Goal: Communication & Community: Answer question/provide support

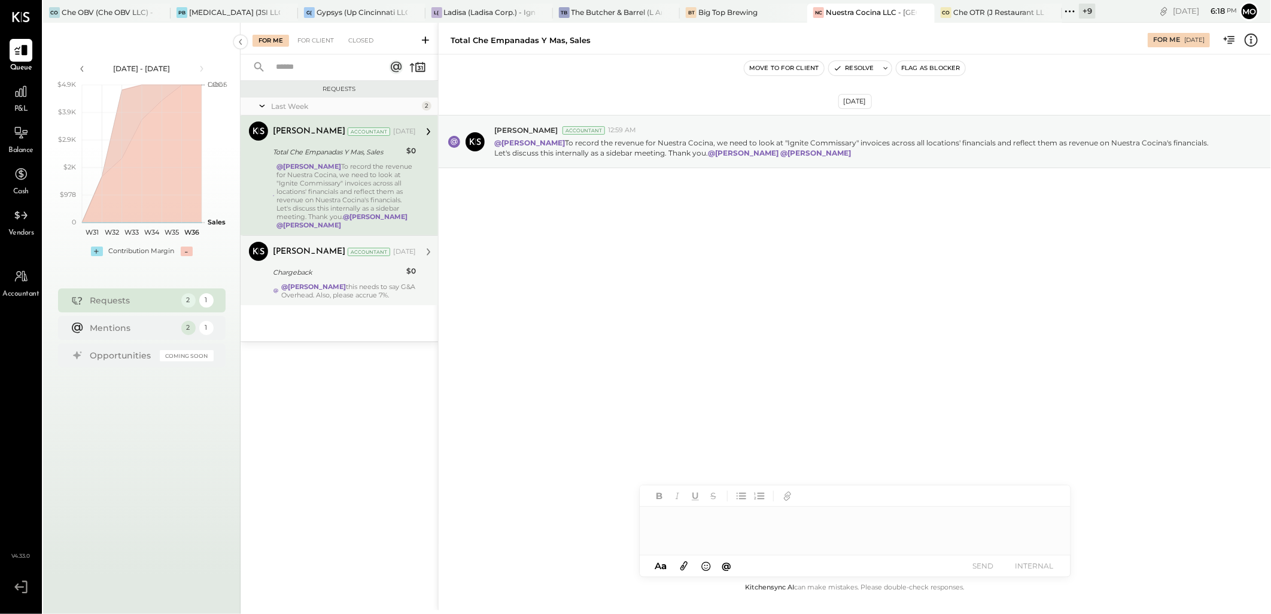
click at [378, 284] on div "@Mohammadsalkin Ansari this needs to say G&A Overhead. Also, please accrue 7%." at bounding box center [348, 291] width 135 height 17
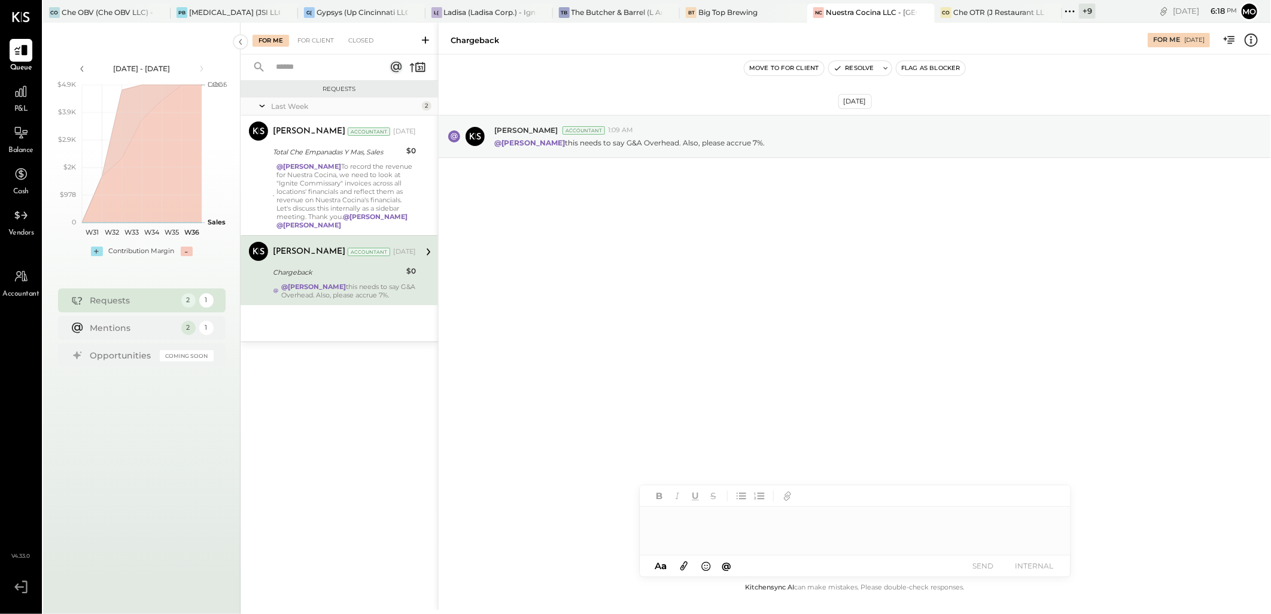
click at [694, 526] on div at bounding box center [855, 531] width 431 height 48
click at [726, 502] on span "[PERSON_NAME]" at bounding box center [755, 505] width 94 height 11
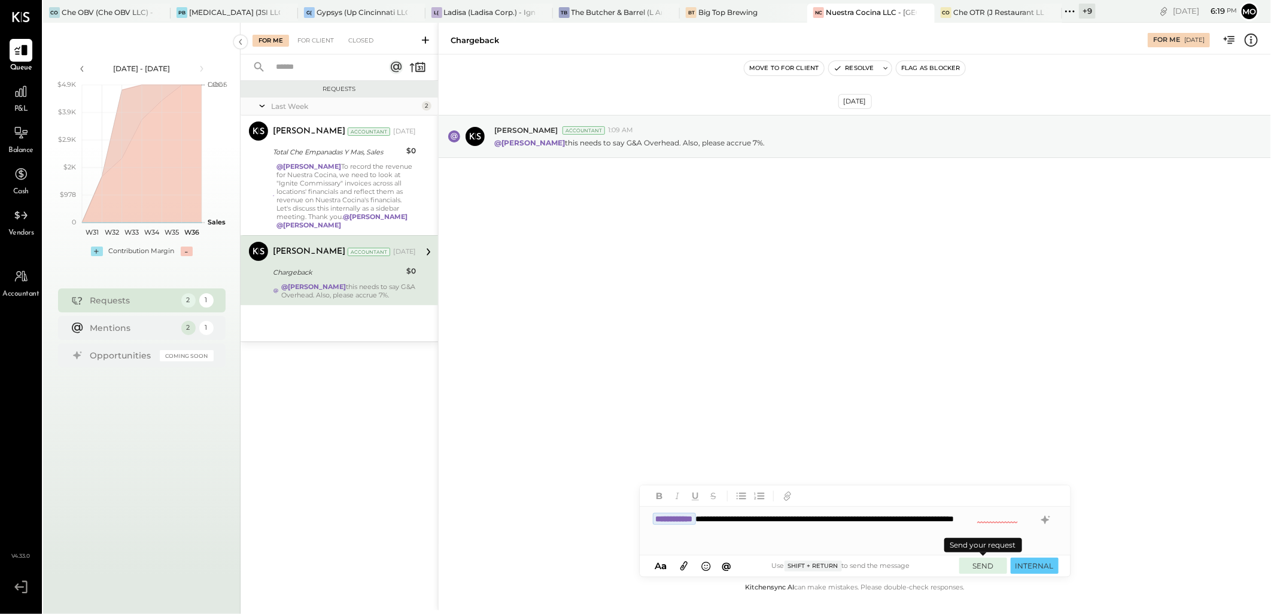
click at [989, 563] on button "SEND" at bounding box center [984, 566] width 48 height 16
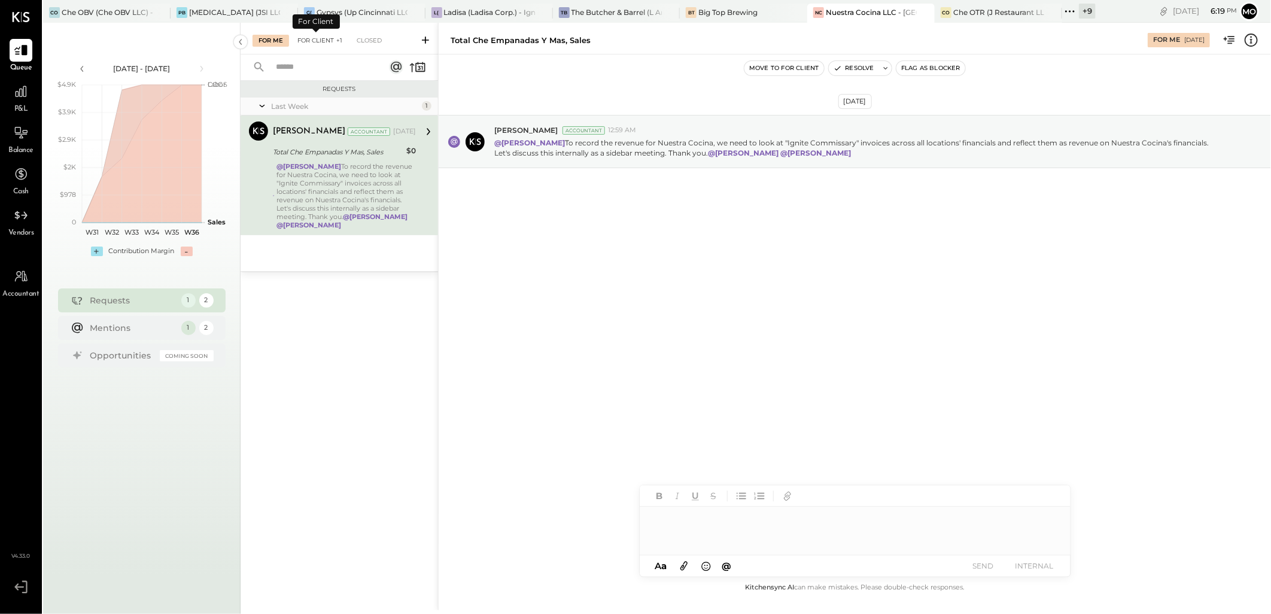
click at [308, 43] on div "For Client +1" at bounding box center [320, 41] width 57 height 12
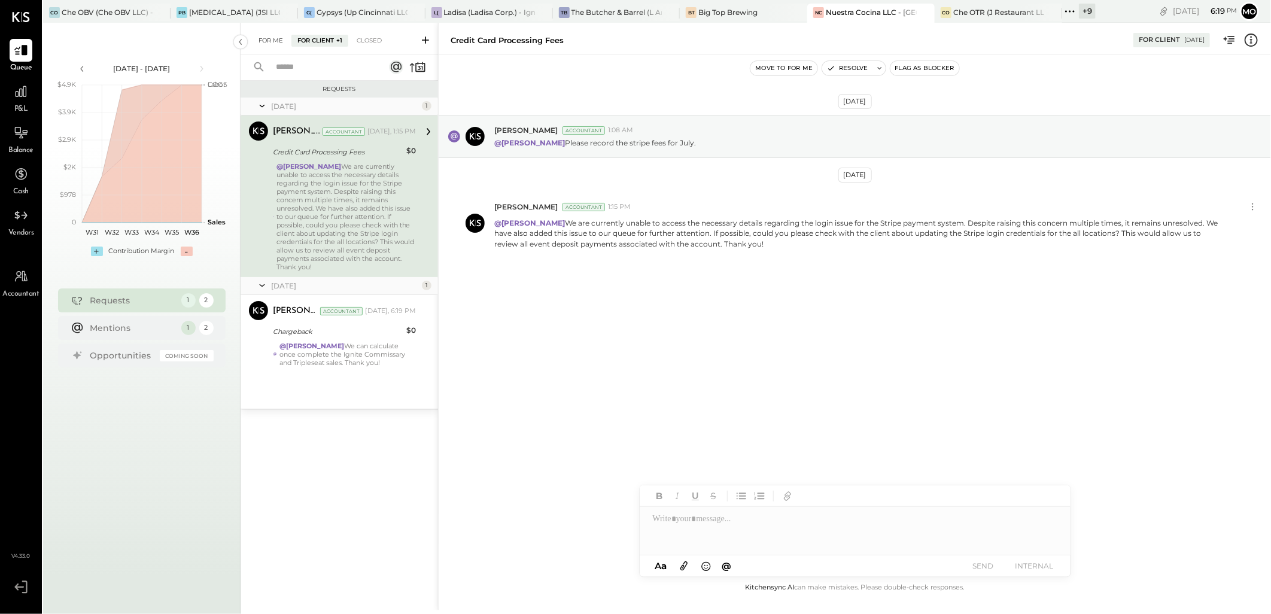
click at [275, 38] on div "For Me" at bounding box center [271, 41] width 37 height 12
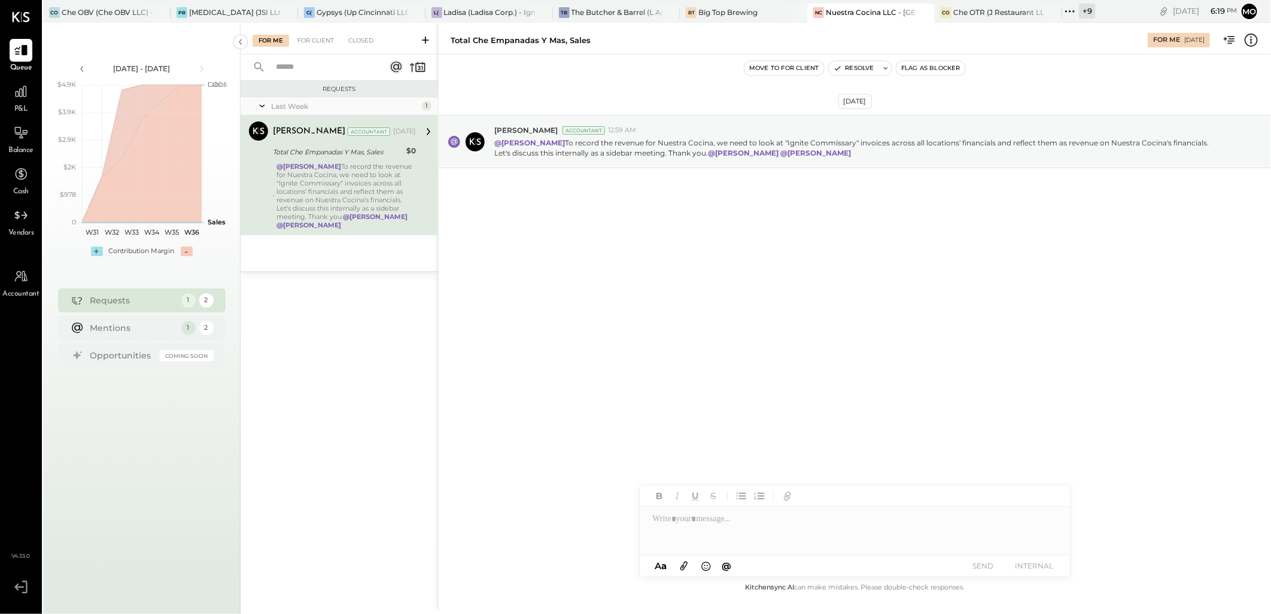
click at [661, 524] on div at bounding box center [855, 531] width 431 height 48
click at [316, 41] on div "For Client" at bounding box center [316, 41] width 48 height 12
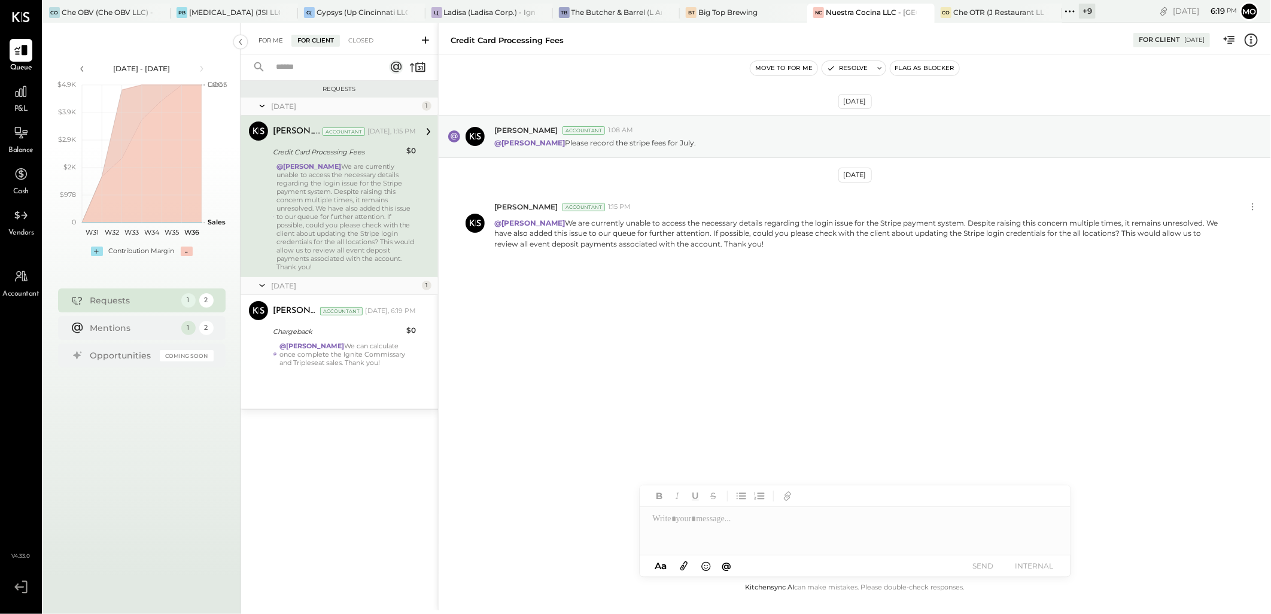
click at [278, 43] on div "For Me" at bounding box center [271, 41] width 37 height 12
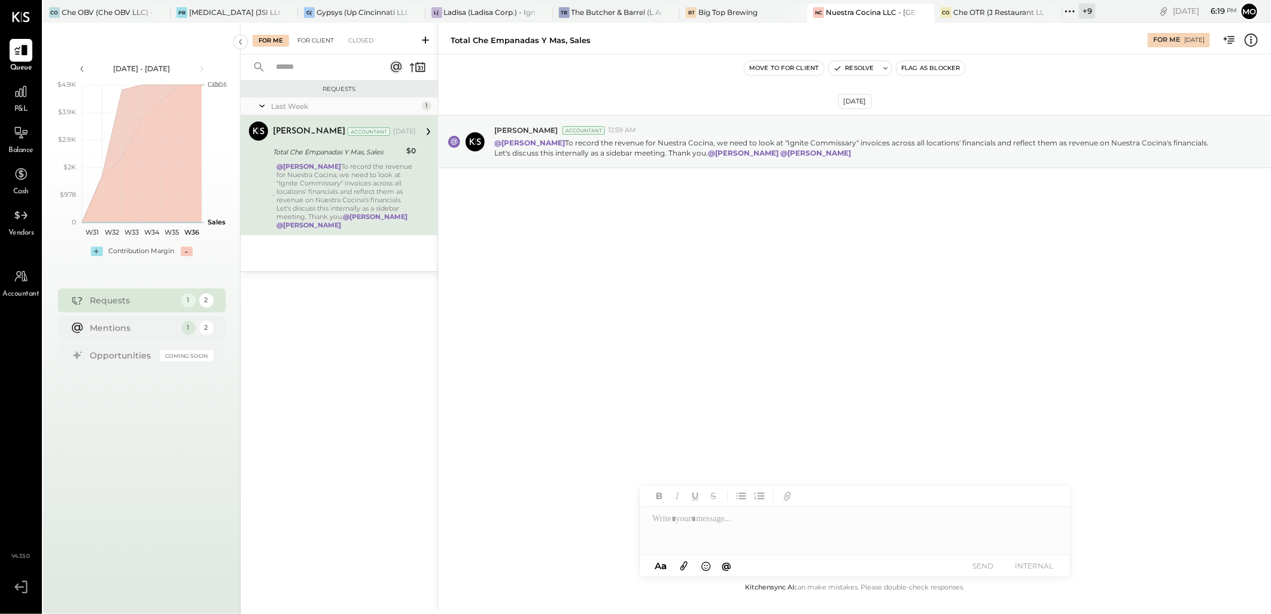
click at [315, 39] on div "For Client" at bounding box center [316, 41] width 48 height 12
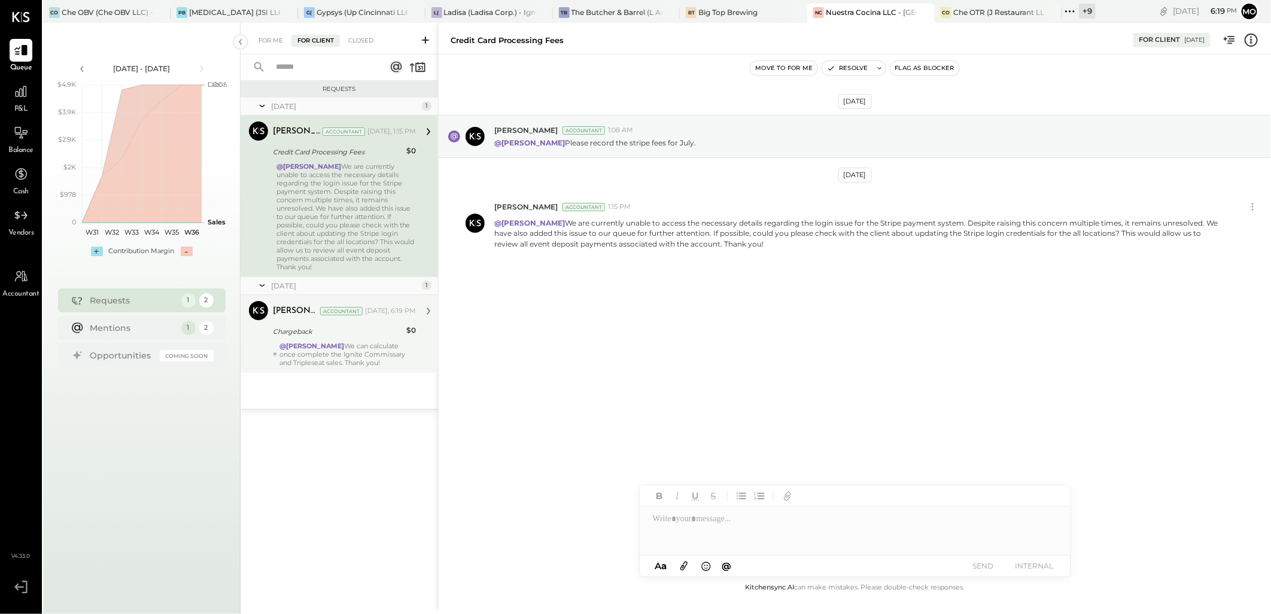
click at [360, 345] on div "@[PERSON_NAME] We can calculate once complete the Ignite Commissary and Triples…" at bounding box center [348, 354] width 136 height 25
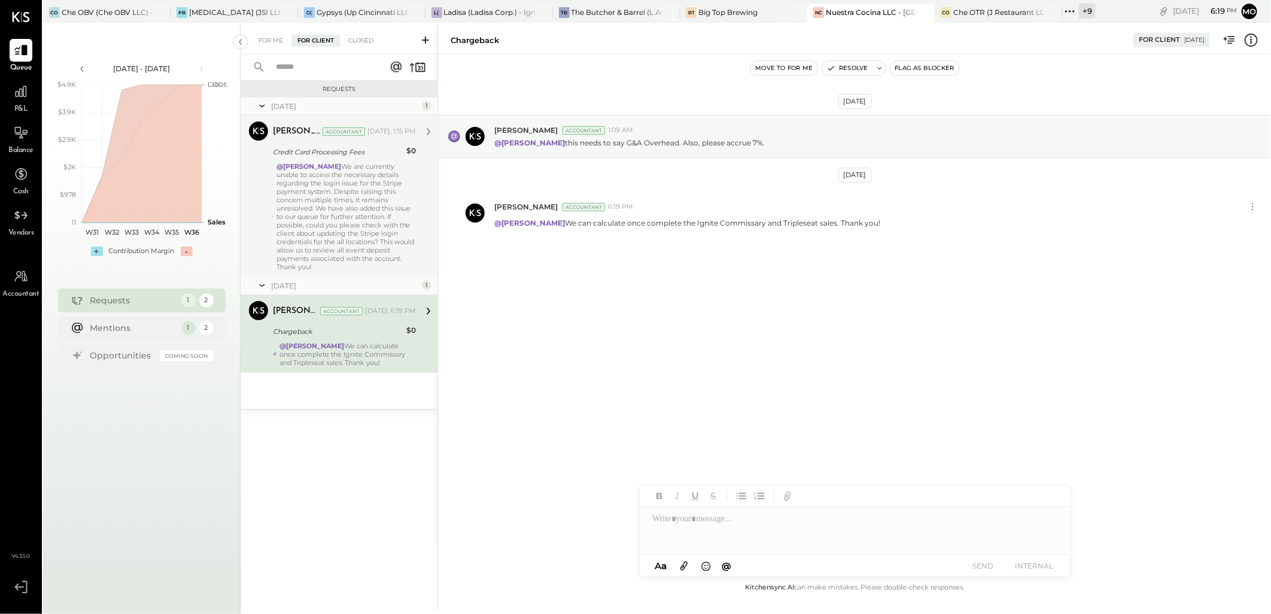
click at [369, 224] on div "@[PERSON_NAME] We are currently unable to access the necessary details regardin…" at bounding box center [346, 216] width 139 height 109
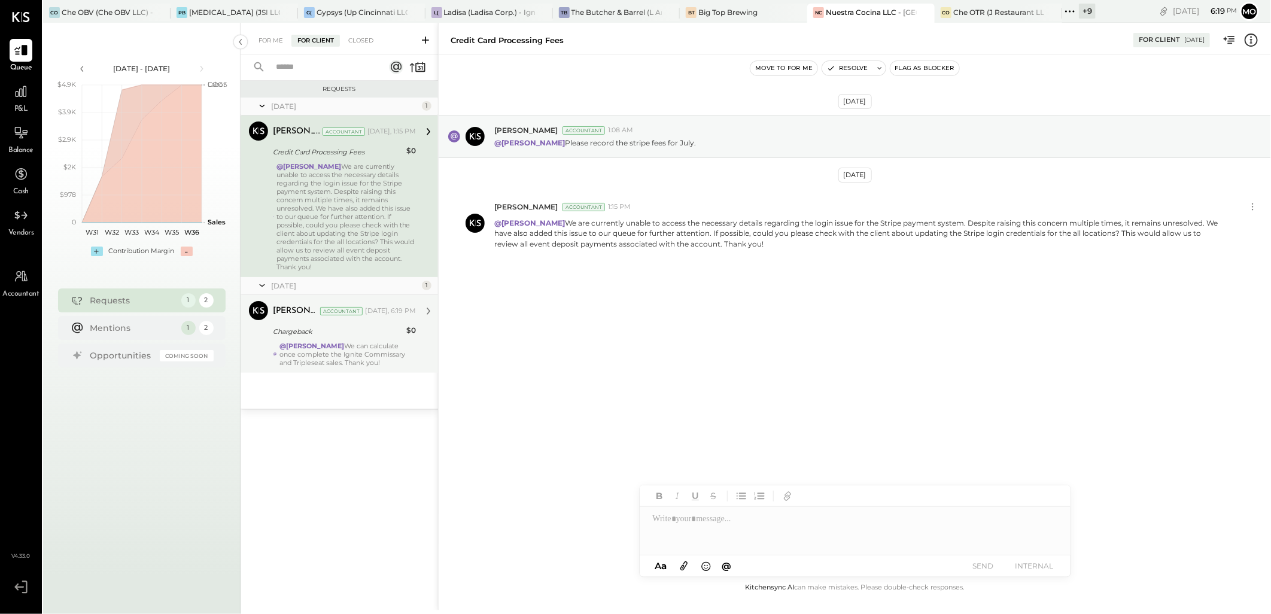
click at [373, 343] on div "@[PERSON_NAME] We can calculate once complete the Ignite Commissary and Triples…" at bounding box center [348, 354] width 136 height 25
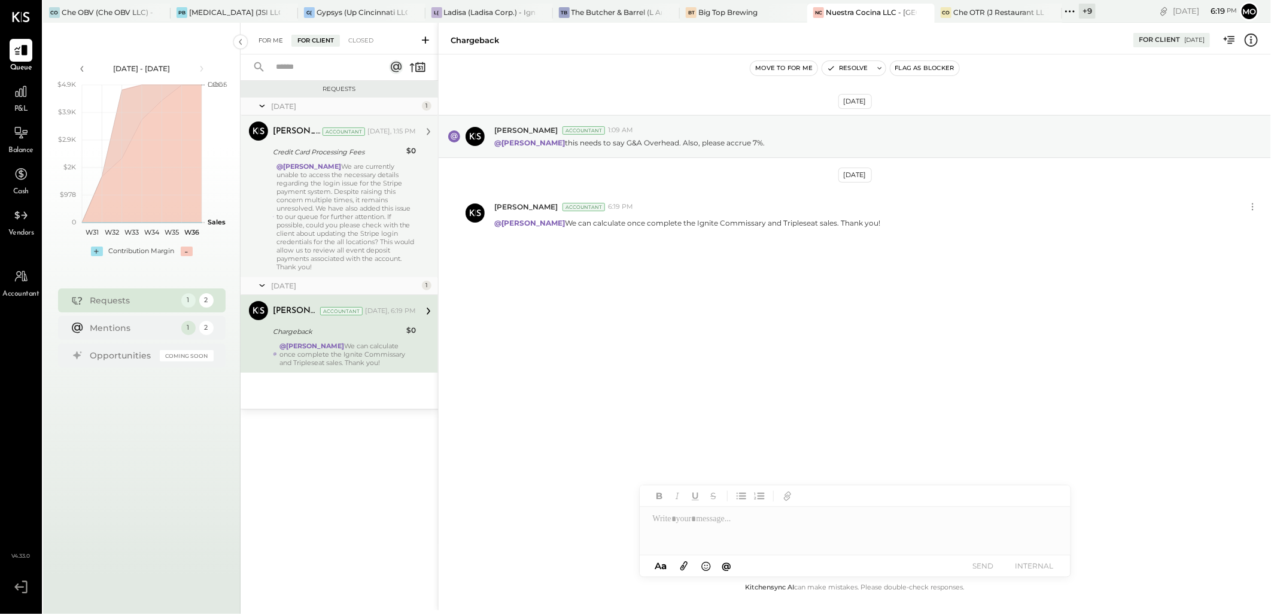
click at [263, 38] on div "For Me" at bounding box center [271, 41] width 37 height 12
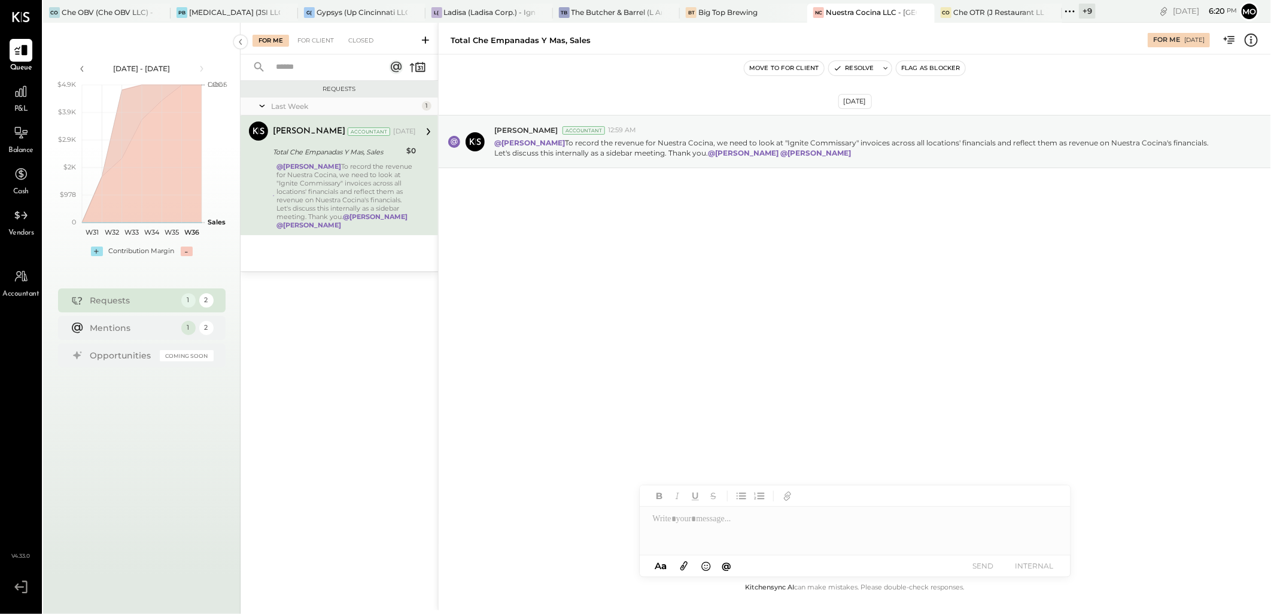
click at [669, 523] on div at bounding box center [855, 531] width 431 height 48
type input "****"
click at [740, 499] on div "JS [PERSON_NAME]" at bounding box center [738, 505] width 137 height 24
click at [970, 563] on button "SEND" at bounding box center [984, 566] width 48 height 16
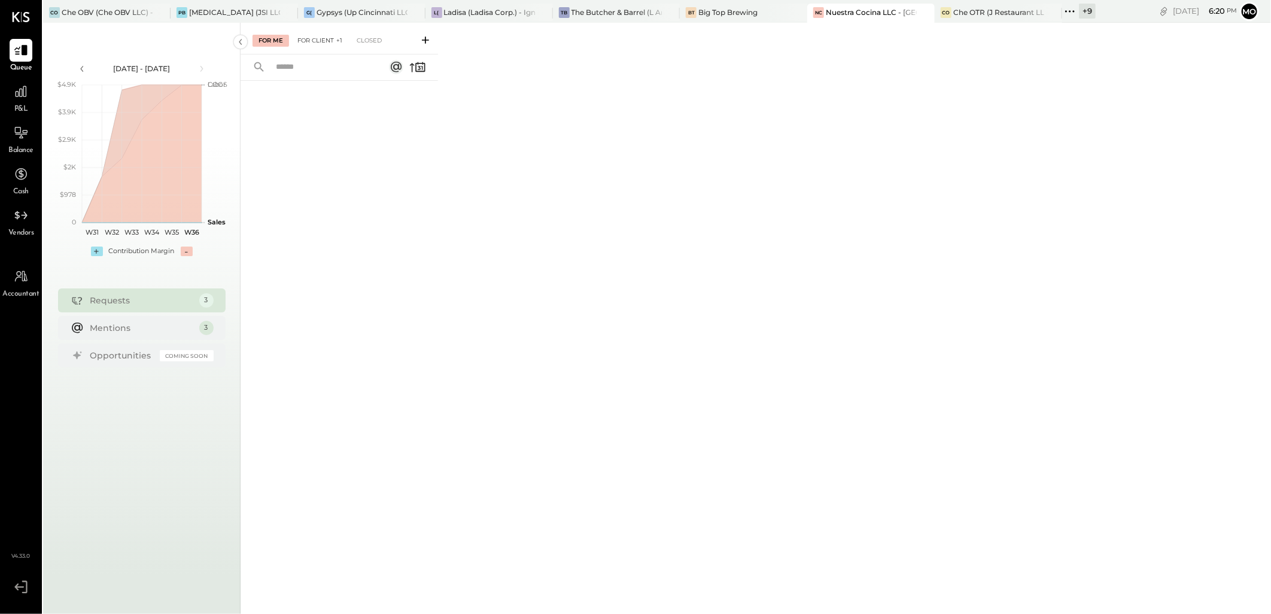
click at [315, 43] on div "For Client +1" at bounding box center [320, 41] width 57 height 12
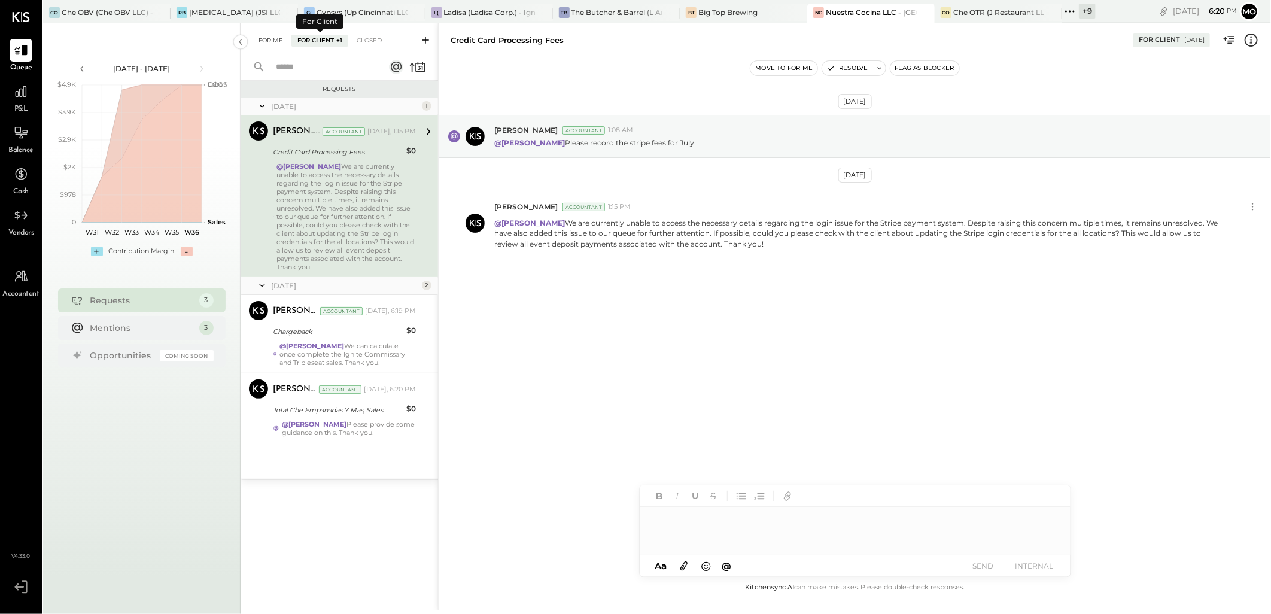
click at [276, 40] on div "For Me" at bounding box center [271, 41] width 37 height 12
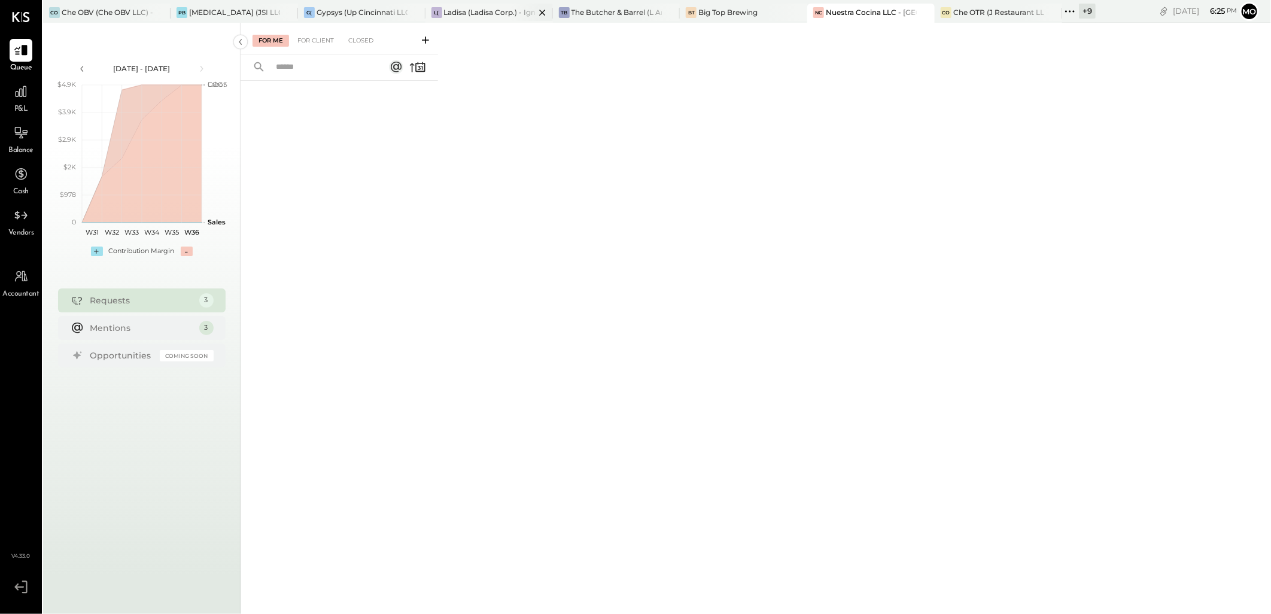
click at [487, 11] on div "Ladisa (Ladisa Corp.) - Ignite" at bounding box center [489, 12] width 91 height 10
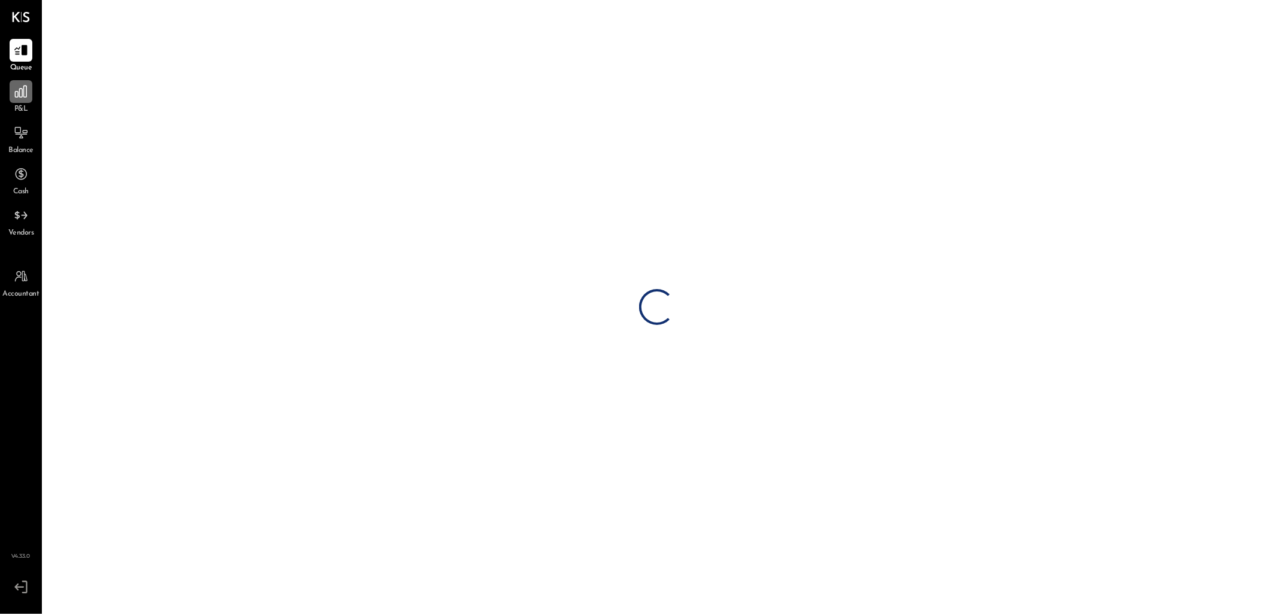
click at [19, 93] on icon at bounding box center [21, 92] width 12 height 12
